Goal: Transaction & Acquisition: Purchase product/service

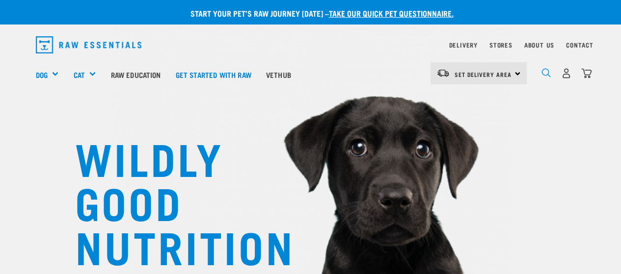
click at [545, 69] on img "dropdown navigation" at bounding box center [545, 72] width 9 height 9
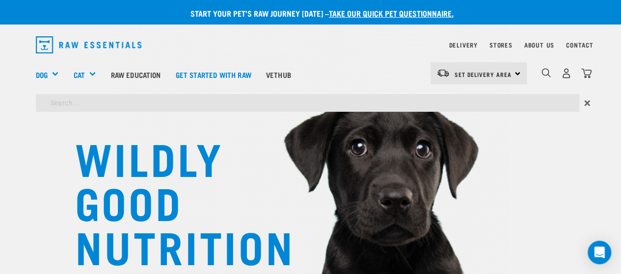
click at [416, 101] on input "search" at bounding box center [307, 103] width 543 height 18
type input "goat"
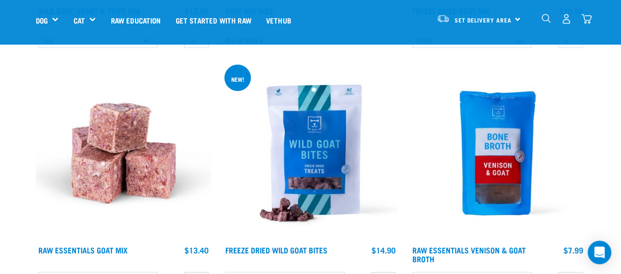
scroll to position [1287, 0]
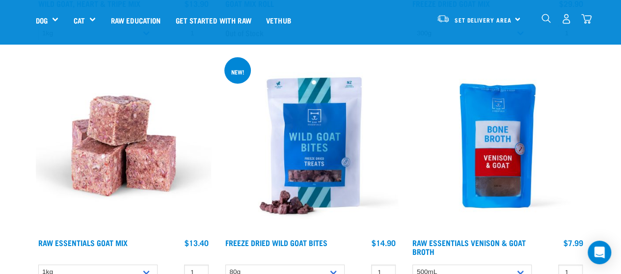
click at [337, 123] on img at bounding box center [310, 145] width 175 height 175
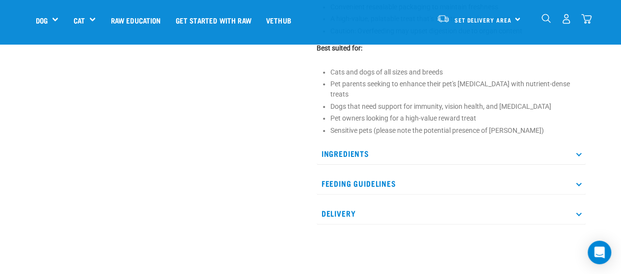
scroll to position [520, 0]
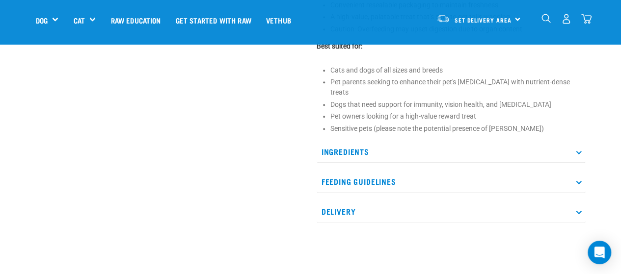
click at [540, 142] on p "Ingredients" at bounding box center [450, 152] width 269 height 22
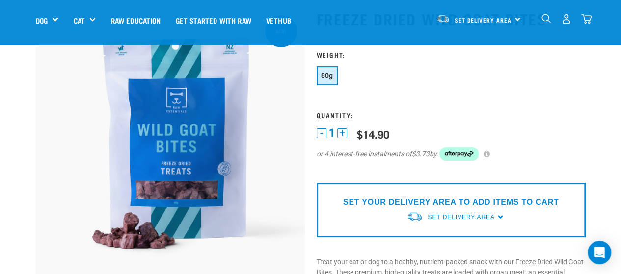
scroll to position [44, 0]
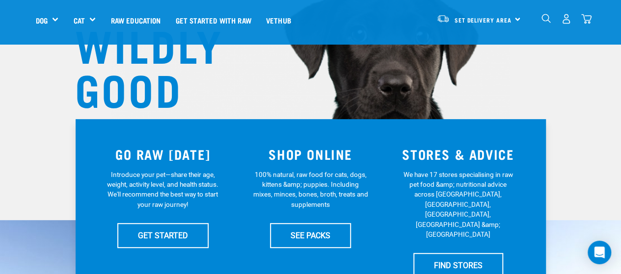
scroll to position [89, 0]
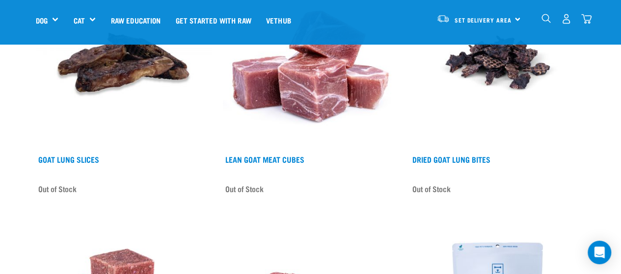
scroll to position [95, 0]
